Goal: Information Seeking & Learning: Learn about a topic

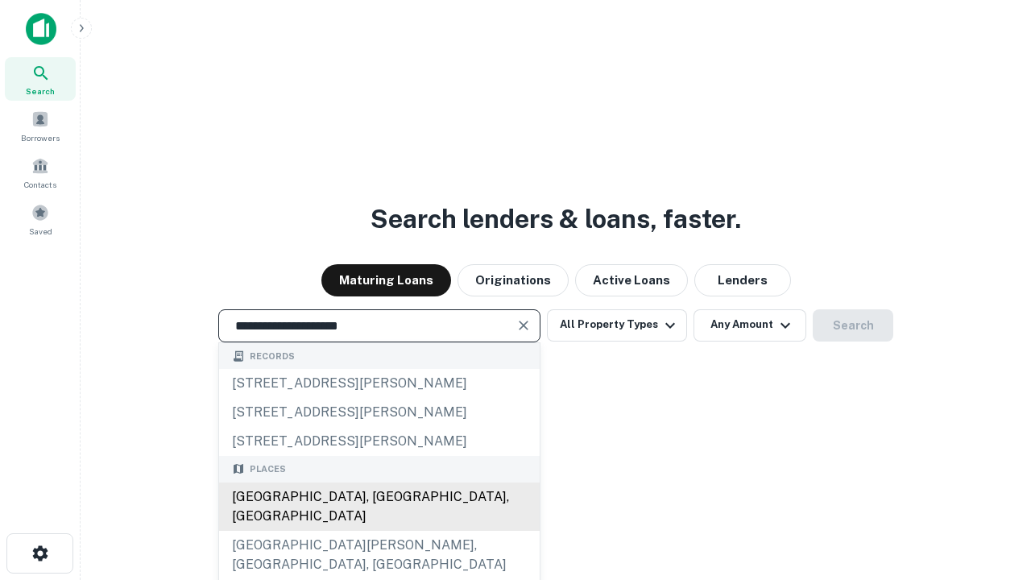
click at [379, 531] on div "[GEOGRAPHIC_DATA], [GEOGRAPHIC_DATA], [GEOGRAPHIC_DATA]" at bounding box center [379, 507] width 321 height 48
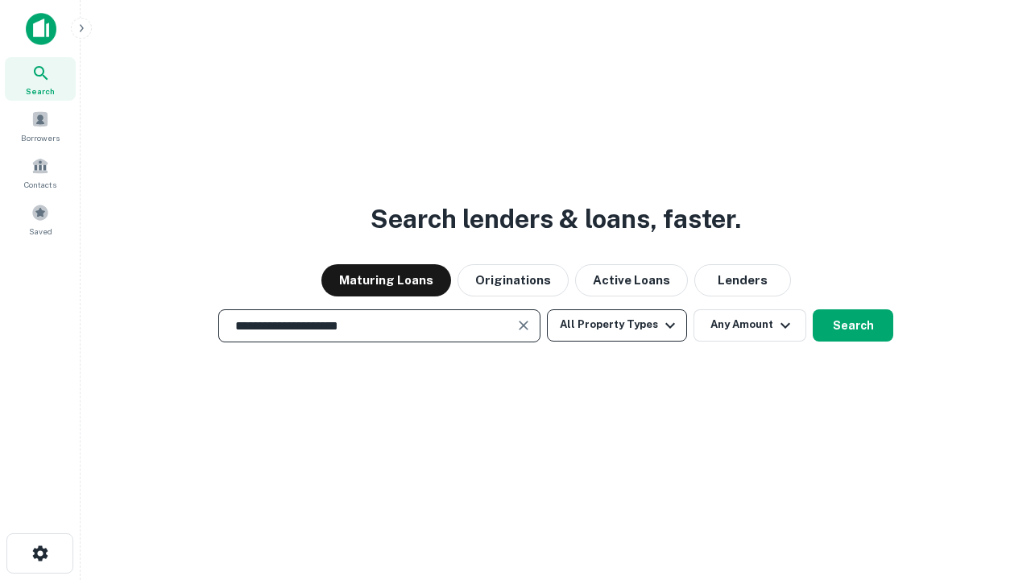
type input "**********"
click at [617, 325] on button "All Property Types" at bounding box center [617, 325] width 140 height 32
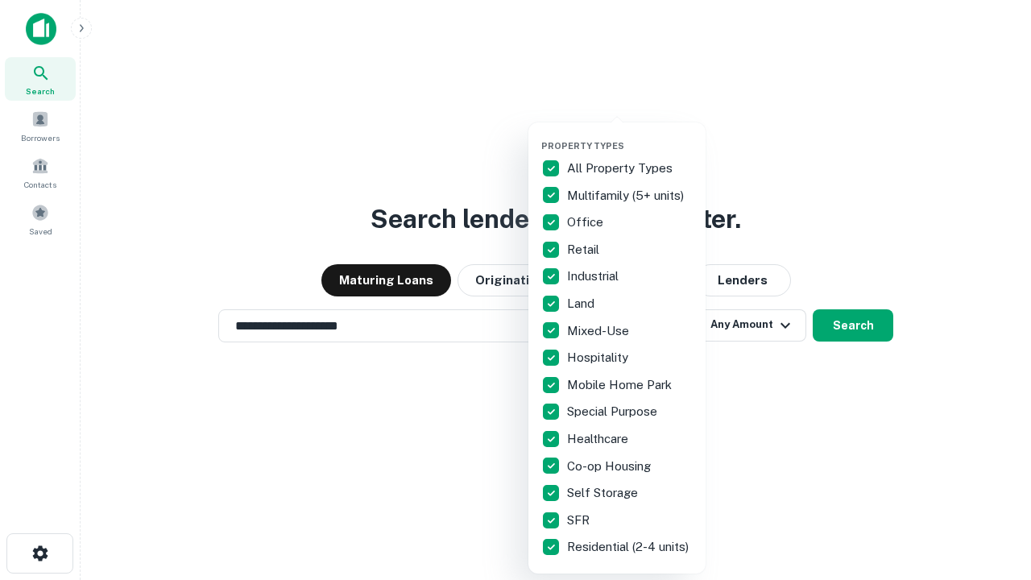
click at [630, 135] on button "button" at bounding box center [629, 135] width 177 height 1
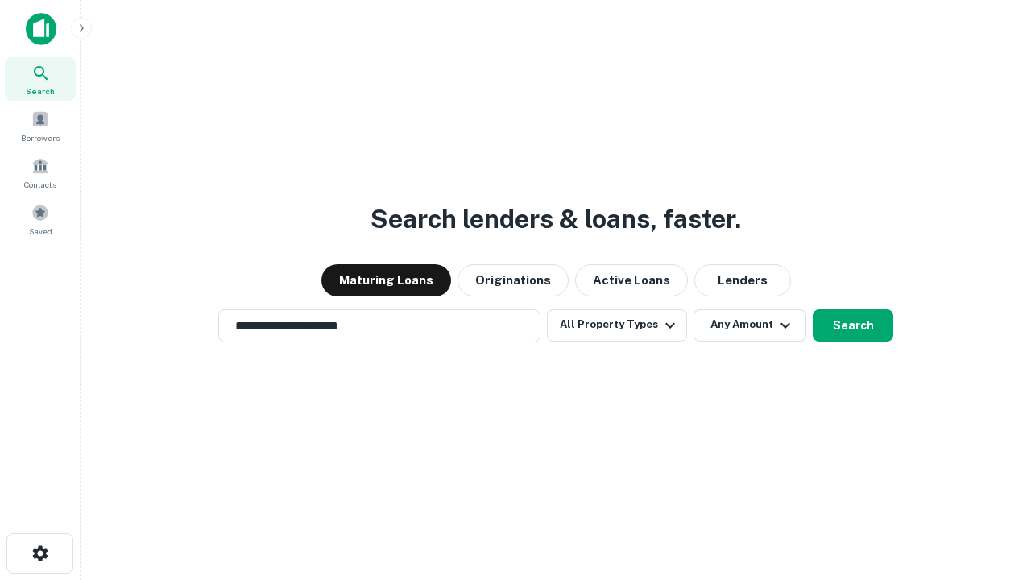
scroll to position [25, 0]
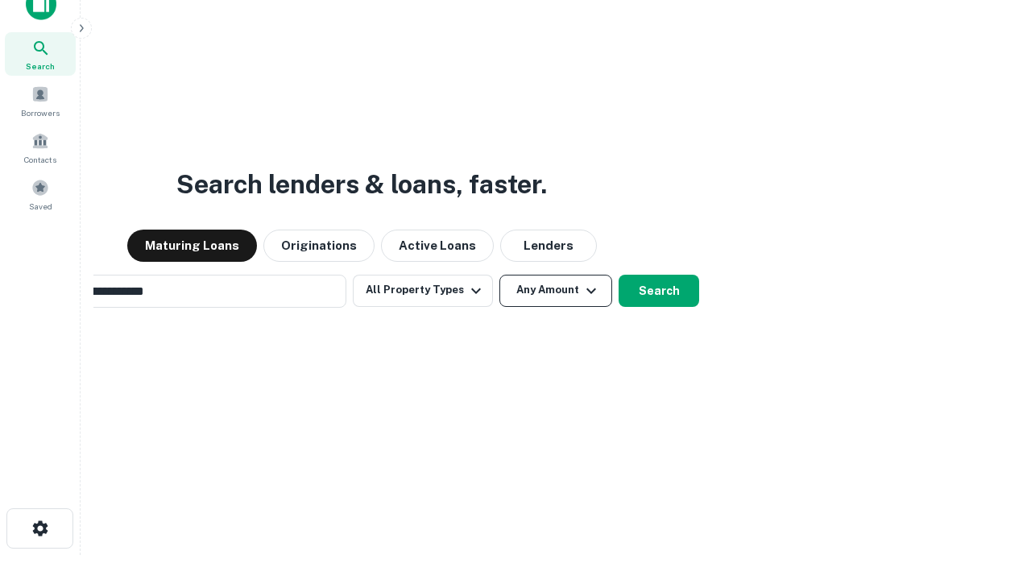
click at [500, 275] on button "Any Amount" at bounding box center [556, 291] width 113 height 32
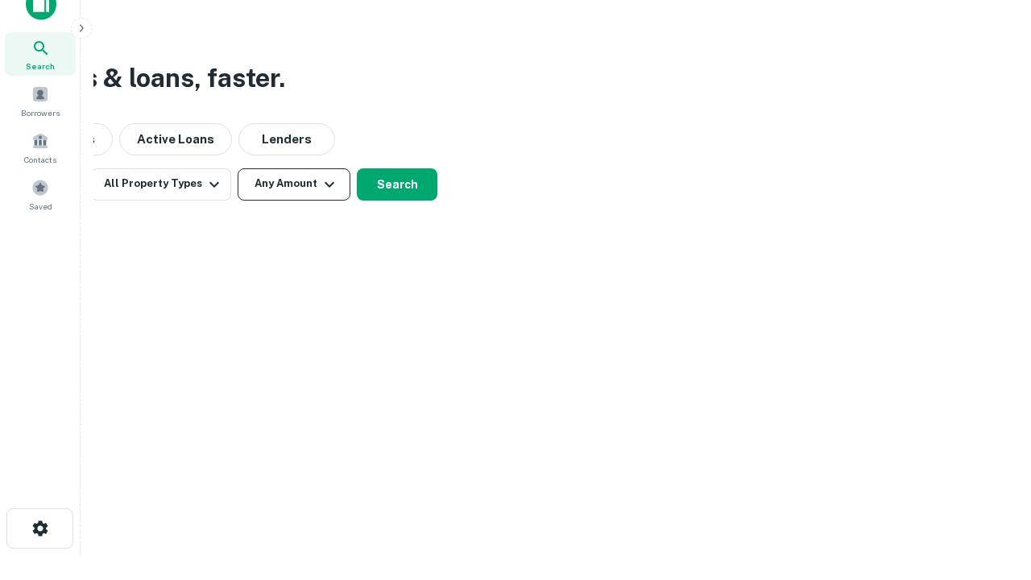
scroll to position [26, 0]
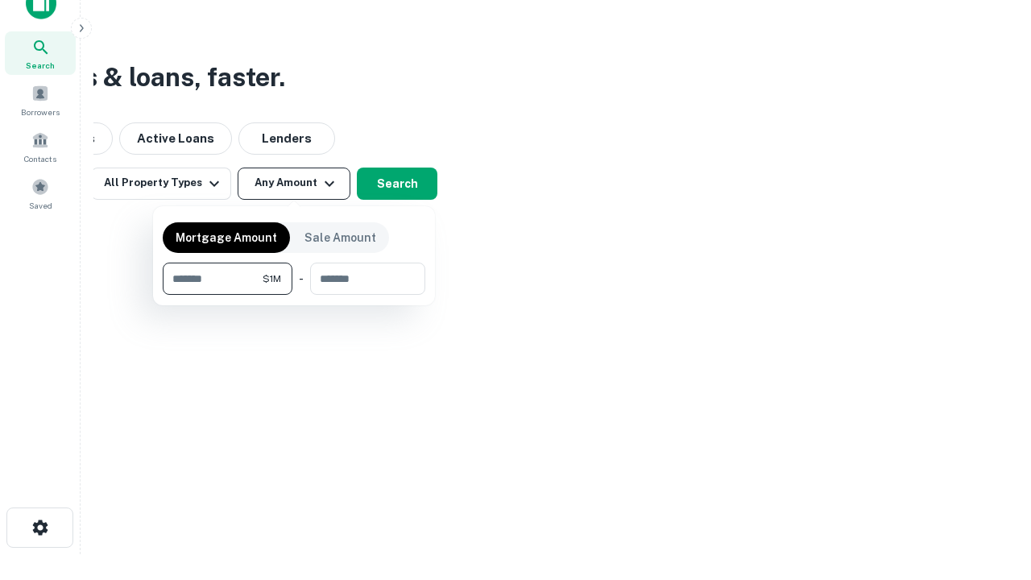
type input "*******"
click at [294, 295] on button "button" at bounding box center [294, 295] width 263 height 1
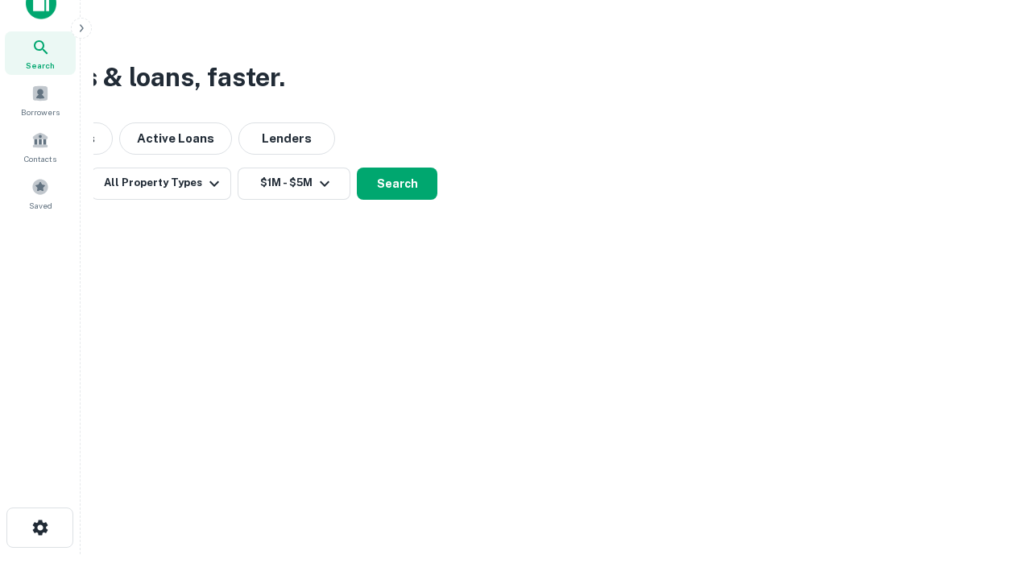
scroll to position [25, 0]
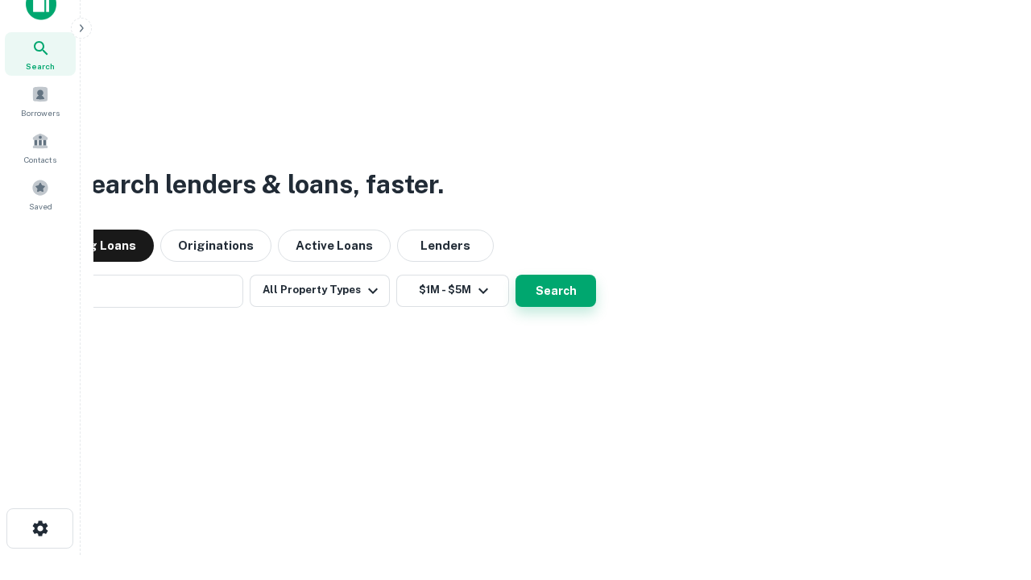
click at [516, 275] on button "Search" at bounding box center [556, 291] width 81 height 32
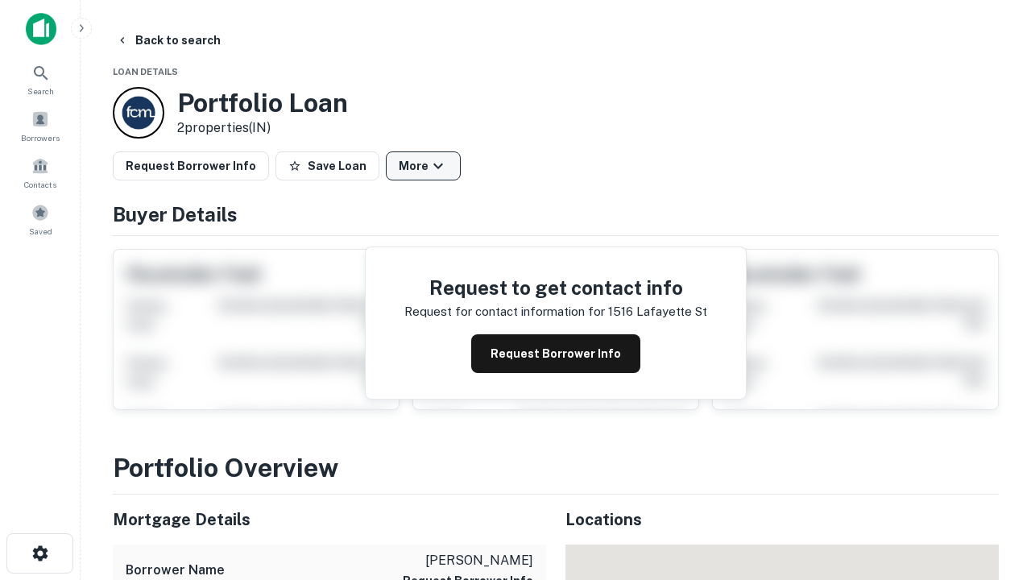
click at [423, 166] on button "More" at bounding box center [423, 165] width 75 height 29
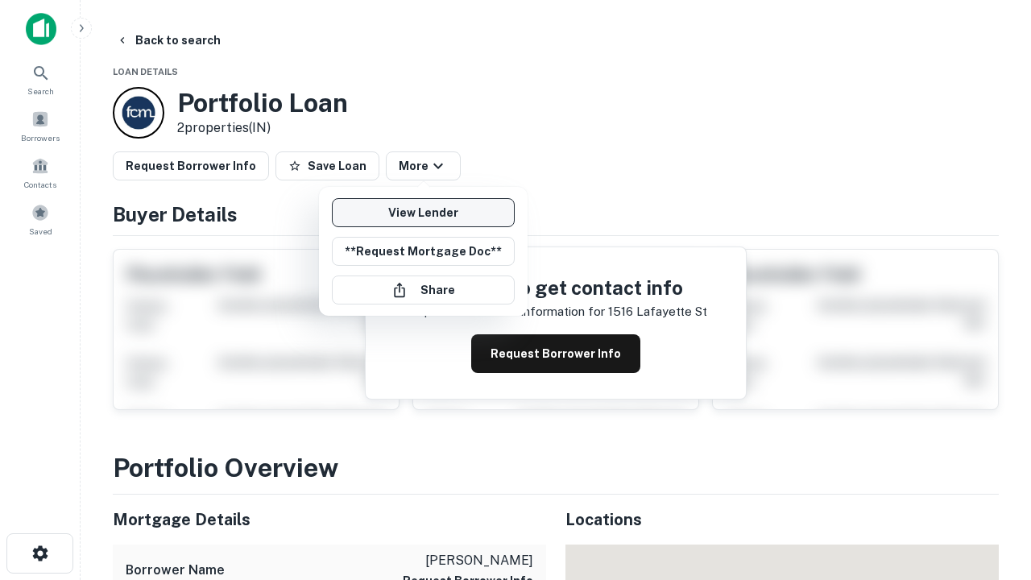
click at [423, 213] on link "View Lender" at bounding box center [423, 212] width 183 height 29
